Goal: Use online tool/utility: Utilize a website feature to perform a specific function

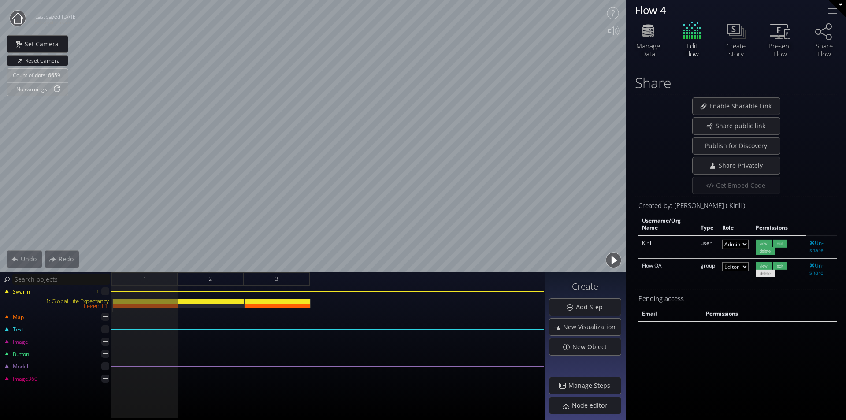
select select "admin"
select select "moderator"
click at [613, 258] on button "button" at bounding box center [613, 260] width 20 height 20
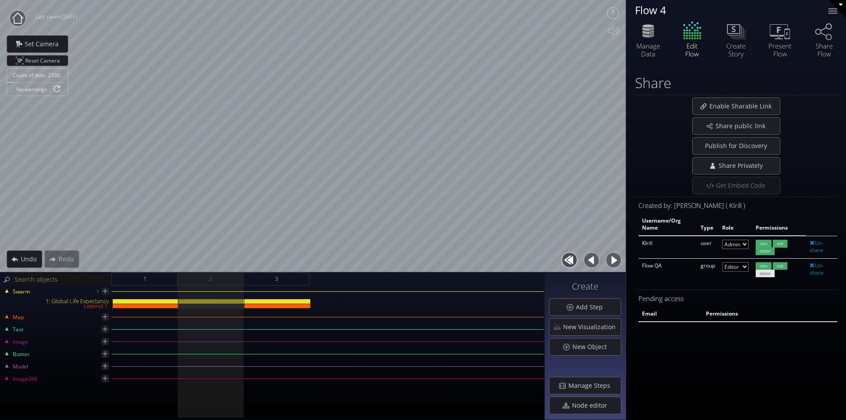
click at [614, 262] on button "button" at bounding box center [613, 260] width 20 height 20
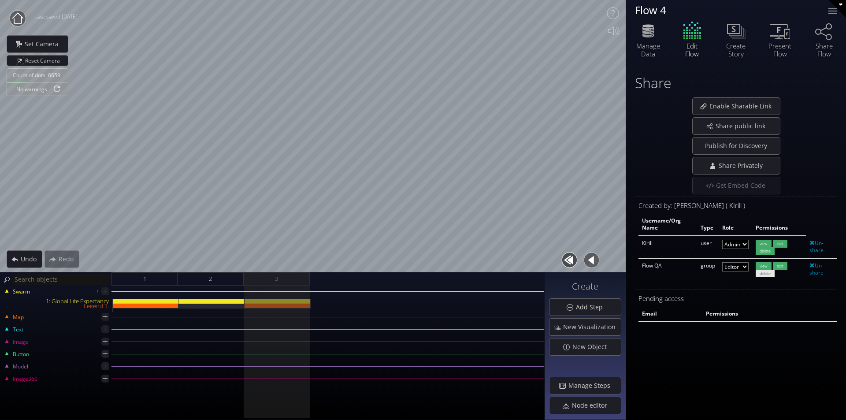
click at [591, 263] on button "button" at bounding box center [591, 260] width 20 height 20
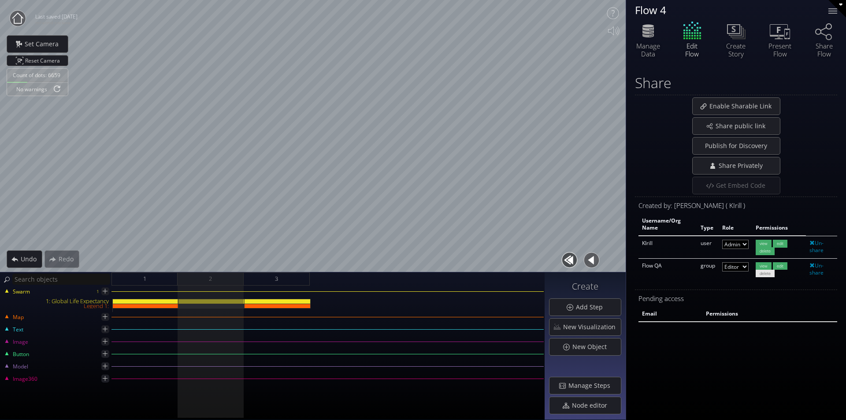
click at [591, 263] on button "button" at bounding box center [591, 260] width 20 height 20
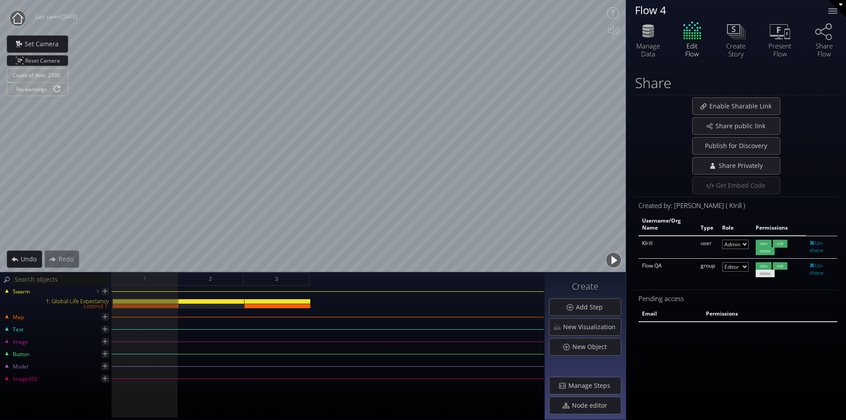
click at [617, 261] on button "button" at bounding box center [613, 260] width 20 height 20
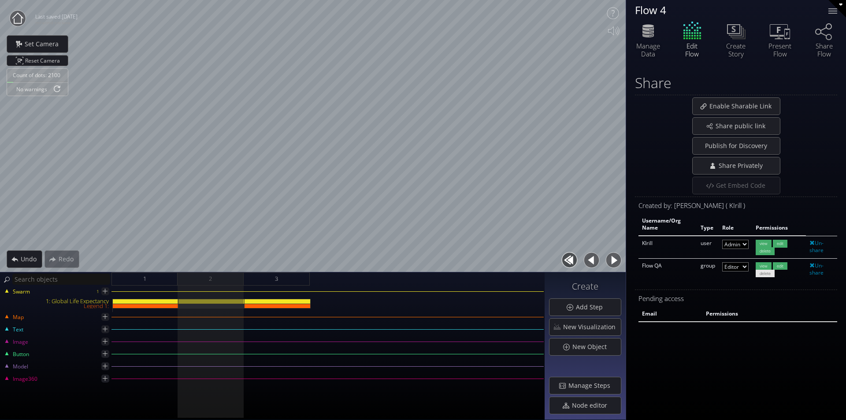
click at [590, 265] on button "button" at bounding box center [591, 260] width 20 height 20
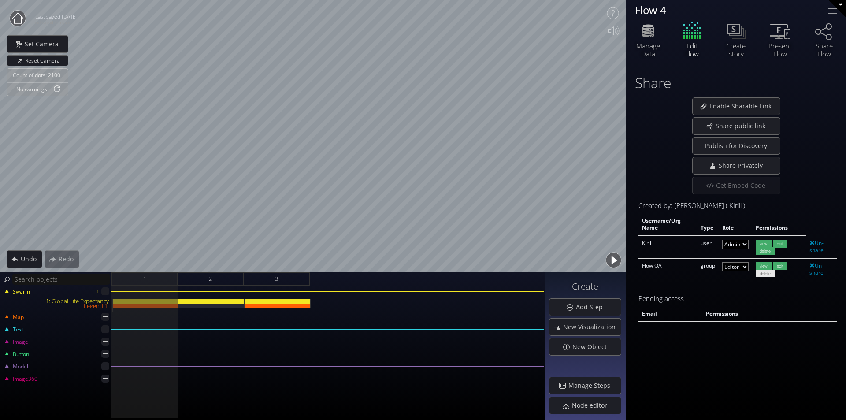
click at [615, 260] on button "button" at bounding box center [613, 260] width 20 height 20
